Goal: Navigation & Orientation: Find specific page/section

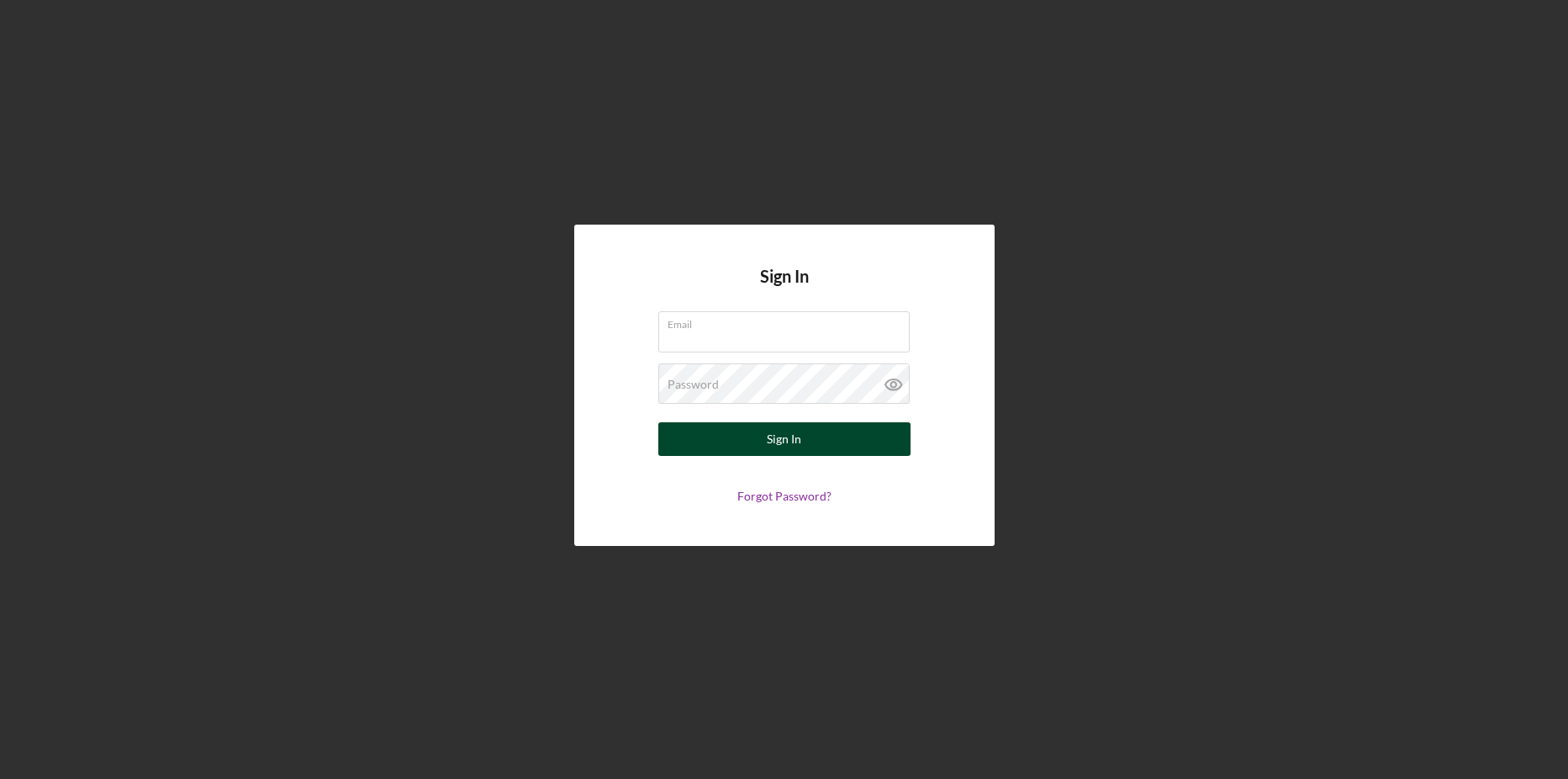
type input "[PERSON_NAME][EMAIL_ADDRESS][DOMAIN_NAME]"
click at [673, 446] on button "Sign In" at bounding box center [784, 439] width 252 height 34
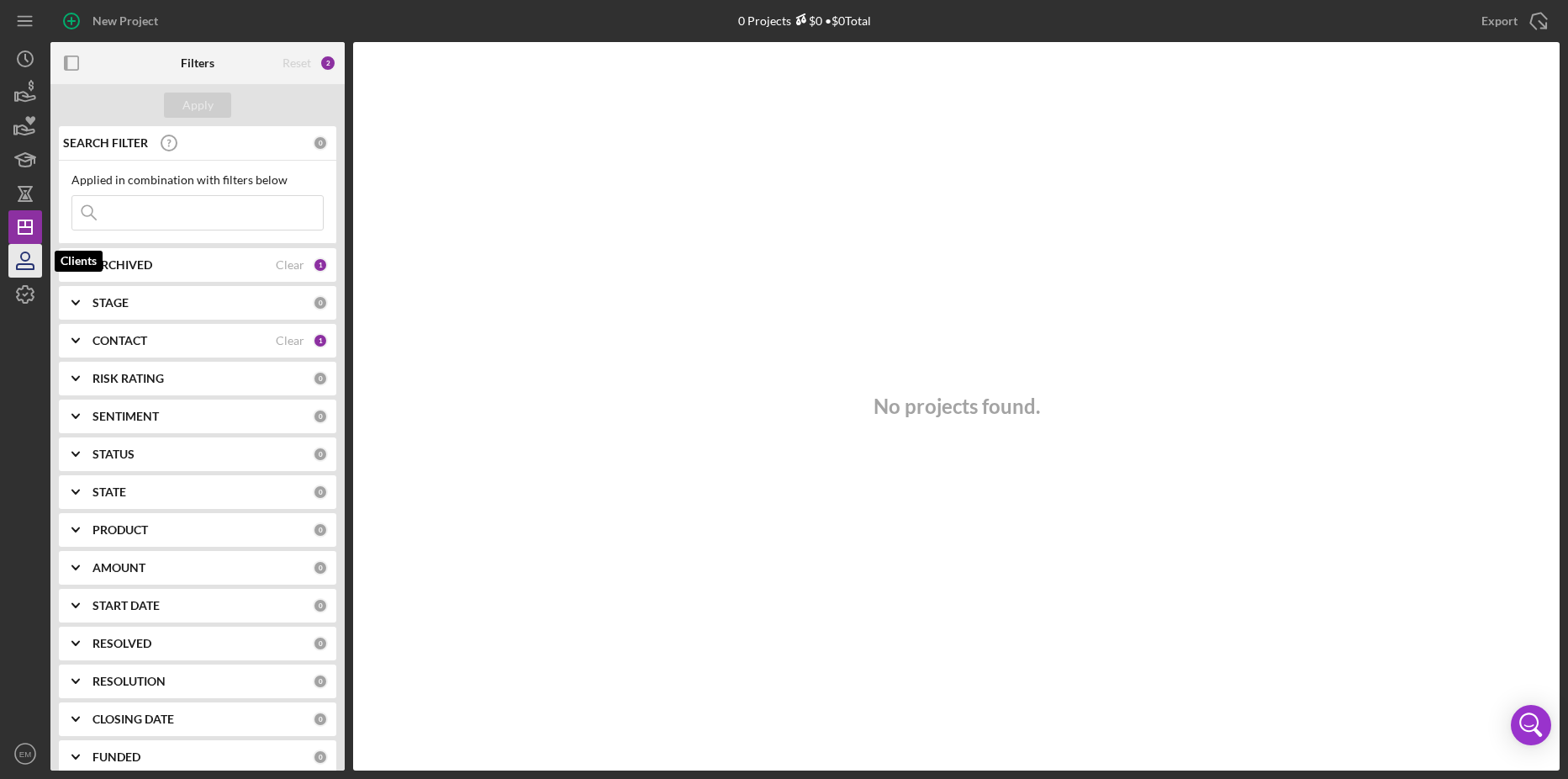
click at [16, 271] on icon "button" at bounding box center [25, 260] width 42 height 42
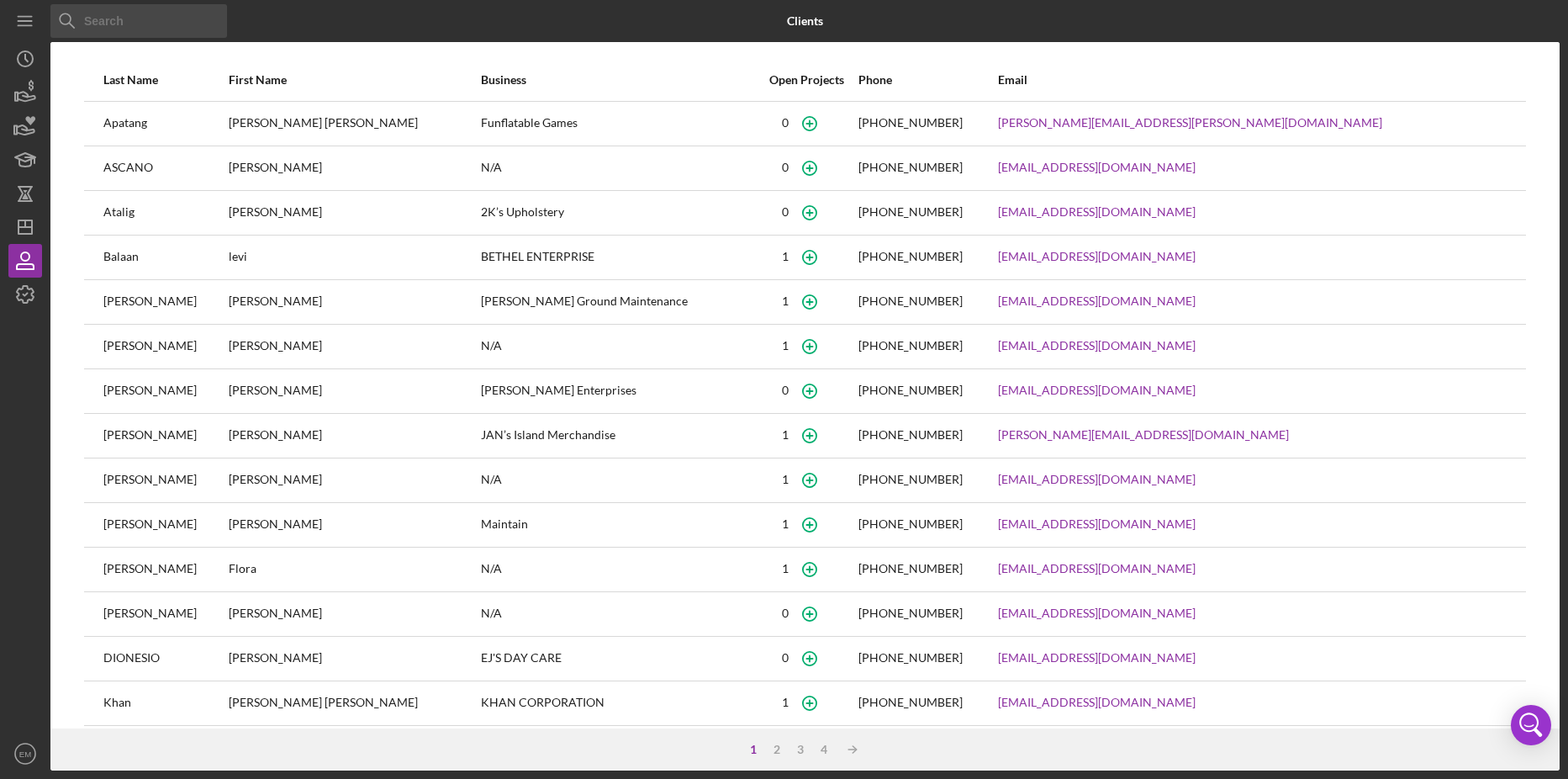
scroll to position [59, 0]
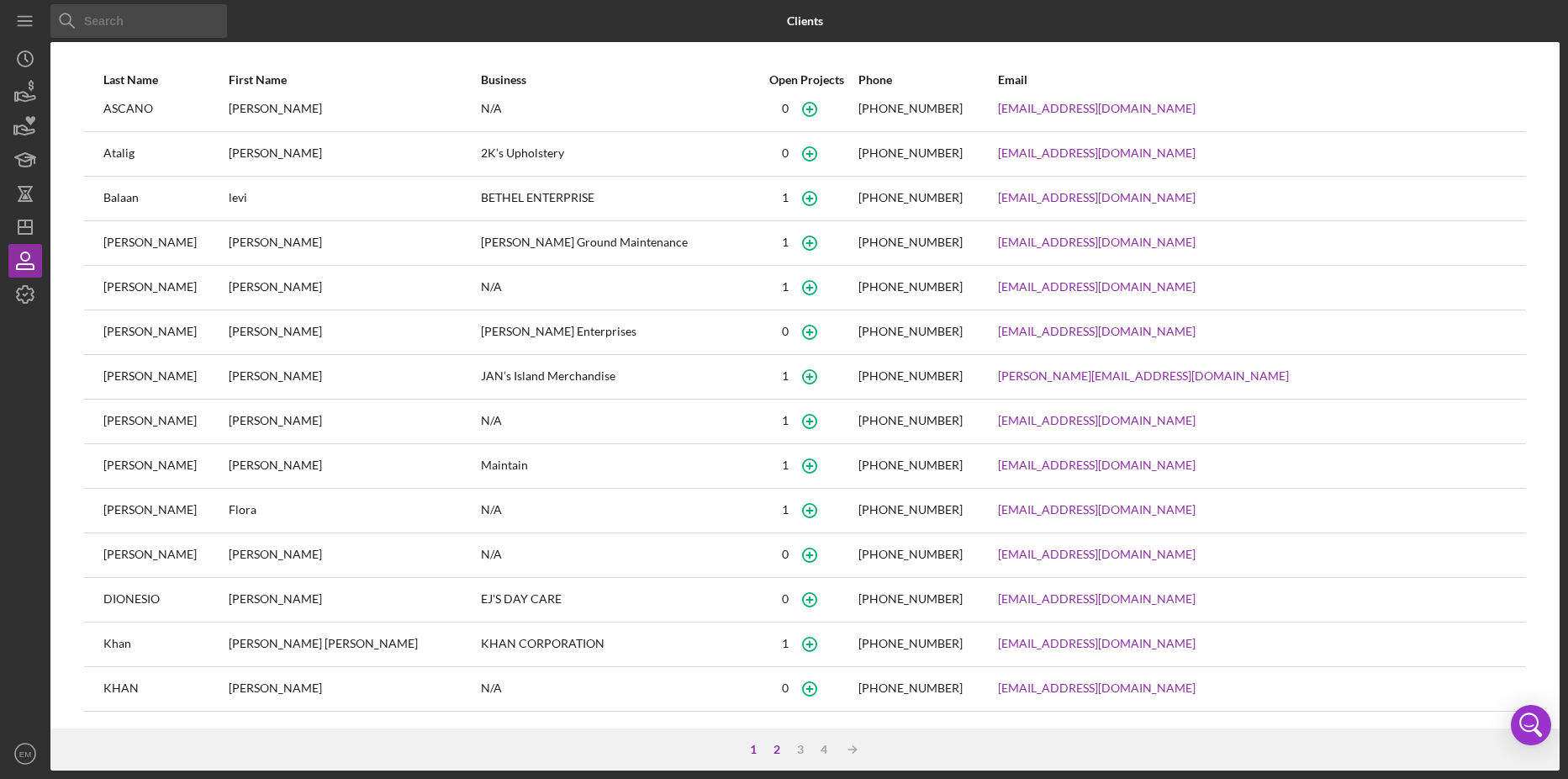
click at [774, 748] on div "2" at bounding box center [777, 749] width 24 height 14
